Goal: Obtain resource: Obtain resource

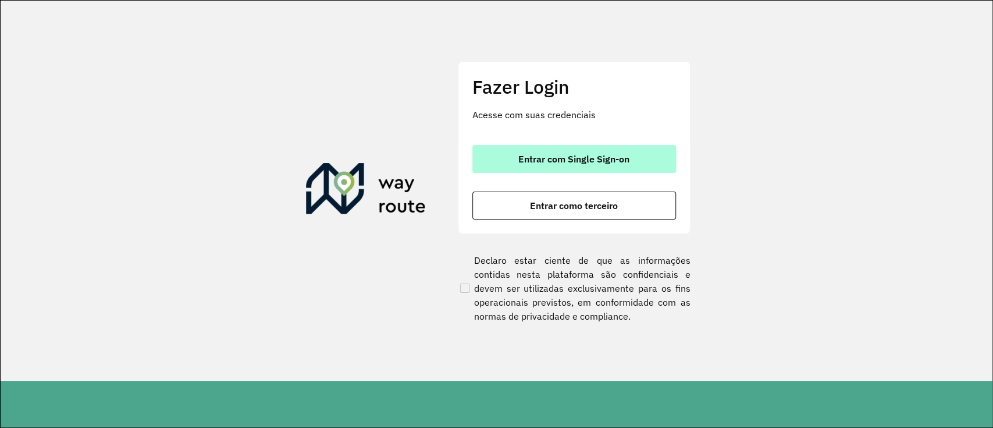
click at [593, 147] on button "Entrar com Single Sign-on" at bounding box center [574, 159] width 204 height 28
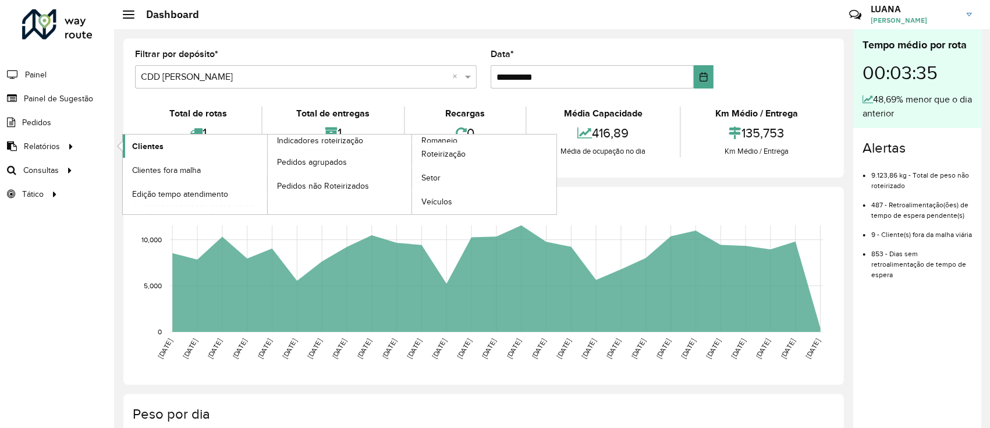
click at [158, 144] on span "Clientes" at bounding box center [147, 146] width 31 height 12
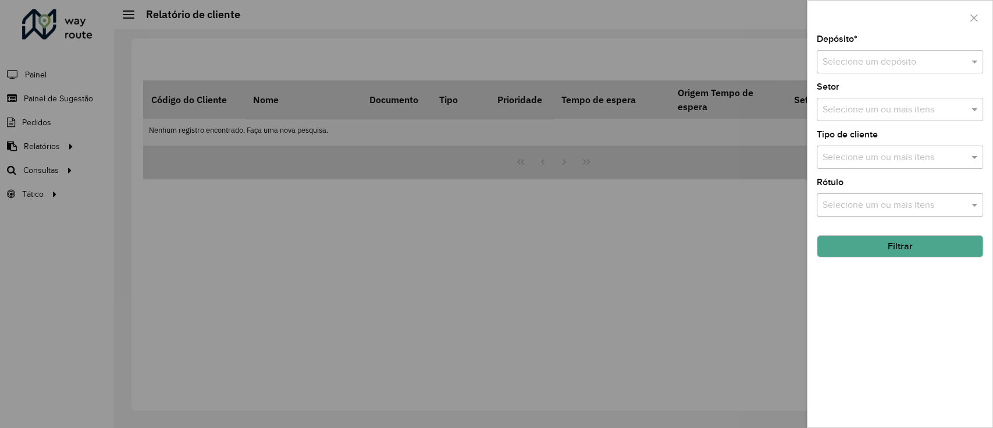
click at [889, 72] on div "Selecione um depósito" at bounding box center [900, 61] width 166 height 23
click at [864, 115] on span "CDD [PERSON_NAME]" at bounding box center [868, 115] width 92 height 10
click at [915, 249] on button "Filtrar" at bounding box center [900, 246] width 166 height 22
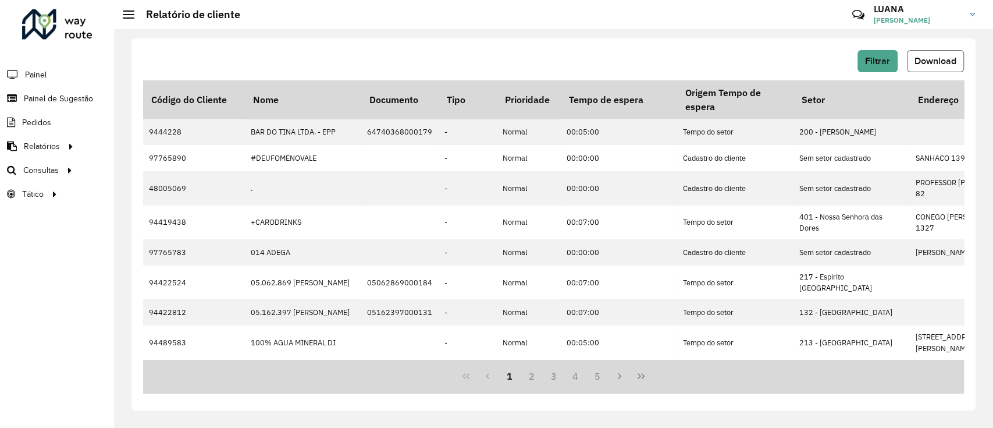
click at [949, 70] on button "Download" at bounding box center [935, 61] width 57 height 22
click at [137, 188] on span "Setores" at bounding box center [146, 194] width 29 height 12
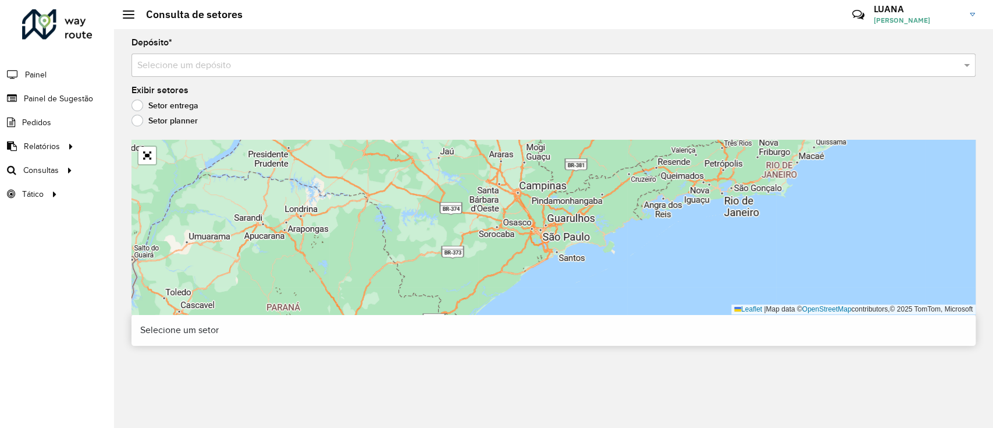
click at [308, 59] on input "text" at bounding box center [541, 66] width 809 height 14
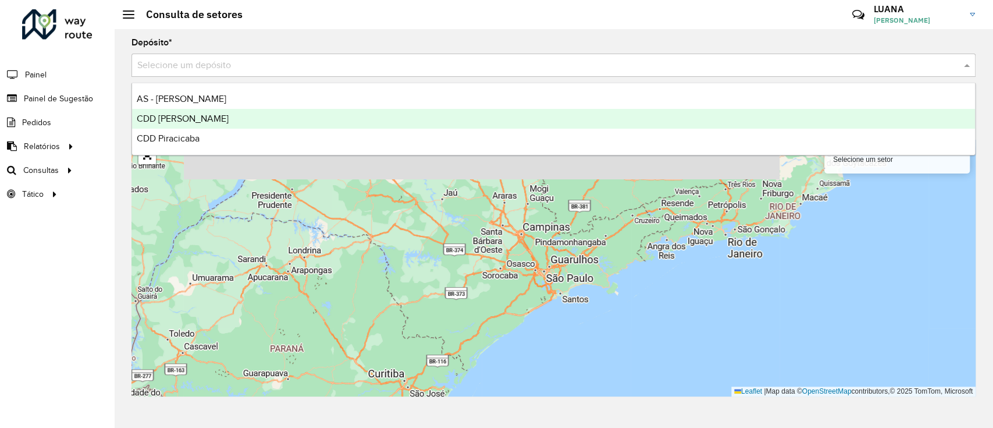
click at [173, 122] on span "CDD [PERSON_NAME]" at bounding box center [183, 118] width 92 height 10
